Goal: Information Seeking & Learning: Check status

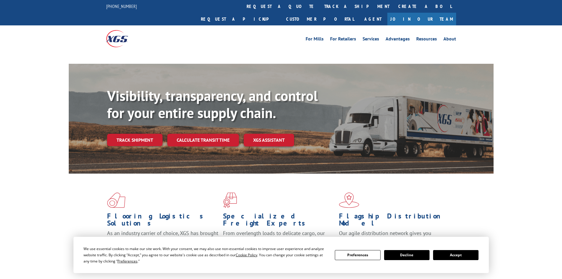
click at [320, 3] on link "track a shipment" at bounding box center [357, 6] width 74 height 13
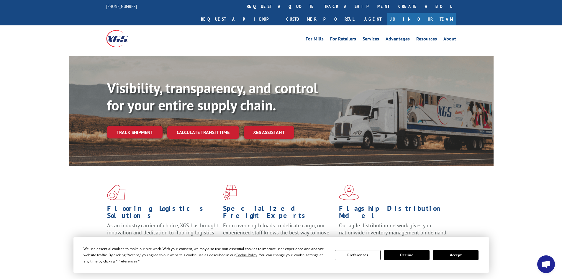
click at [320, 3] on link "track a shipment" at bounding box center [357, 6] width 74 height 13
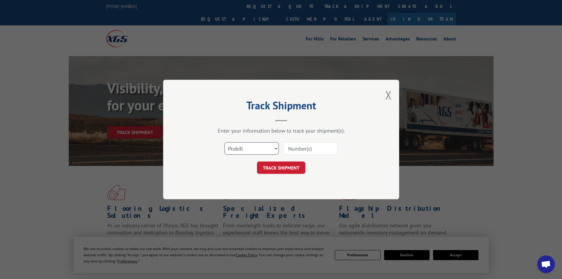
click at [248, 147] on select "Select category... Probill BOL PO" at bounding box center [251, 148] width 54 height 12
select select "bol"
click at [224, 142] on select "Select category... Probill BOL PO" at bounding box center [251, 148] width 54 height 12
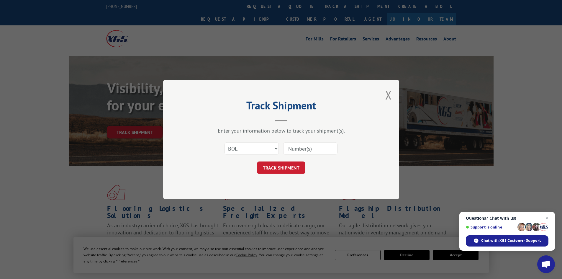
click at [310, 137] on div "Enter your information below to track your shipment(s). Select category... Prob…" at bounding box center [280, 150] width 177 height 47
click at [306, 146] on input at bounding box center [310, 148] width 54 height 12
paste input "7031380"
type input "7031380"
click at [257, 161] on button "TRACK SHIPMENT" at bounding box center [281, 167] width 48 height 12
